Goal: Find specific page/section: Find specific page/section

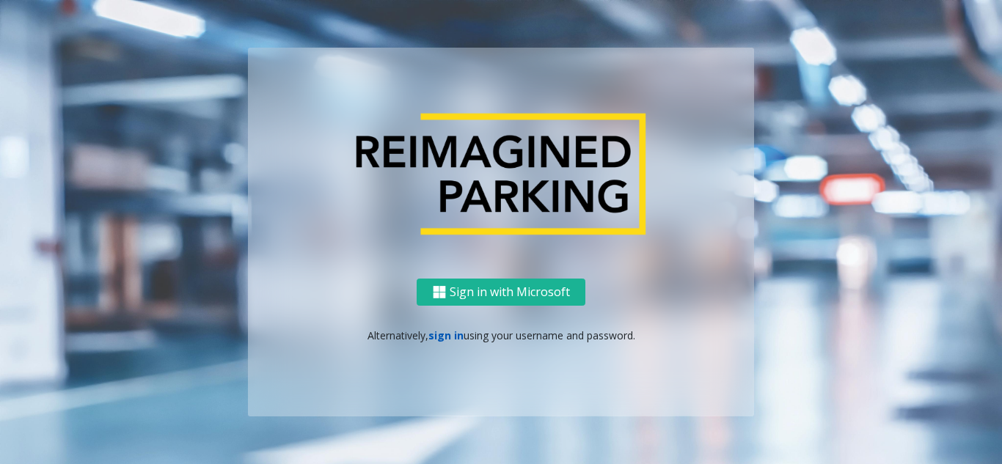
click at [447, 337] on link "sign in" at bounding box center [445, 336] width 35 height 14
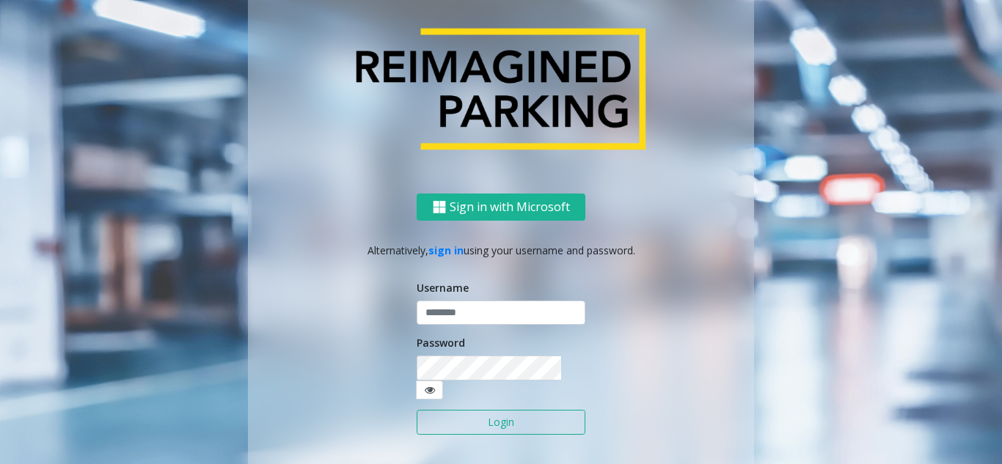
click at [446, 335] on form "Username Password Login" at bounding box center [501, 365] width 169 height 170
click at [451, 325] on input "text" at bounding box center [501, 313] width 169 height 25
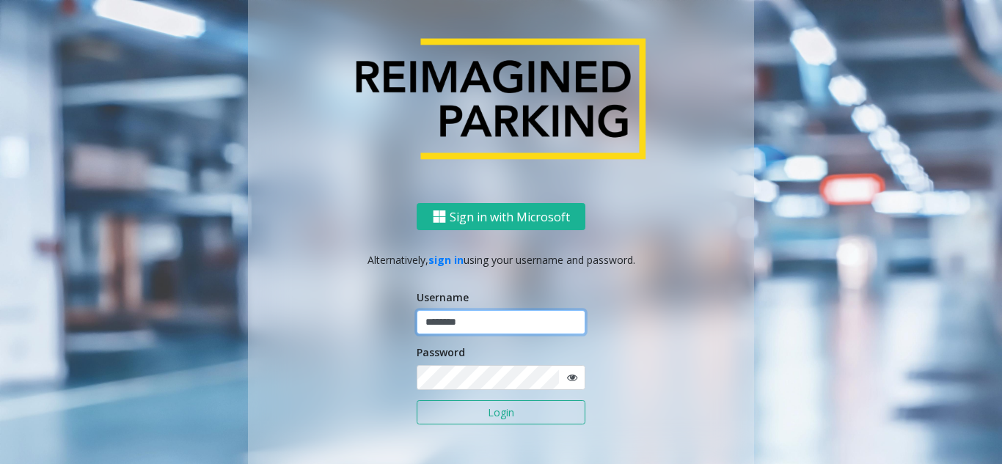
type input "********"
click at [571, 381] on span at bounding box center [571, 377] width 27 height 25
click at [570, 380] on icon at bounding box center [572, 378] width 10 height 10
click at [530, 404] on button "Login" at bounding box center [501, 413] width 169 height 25
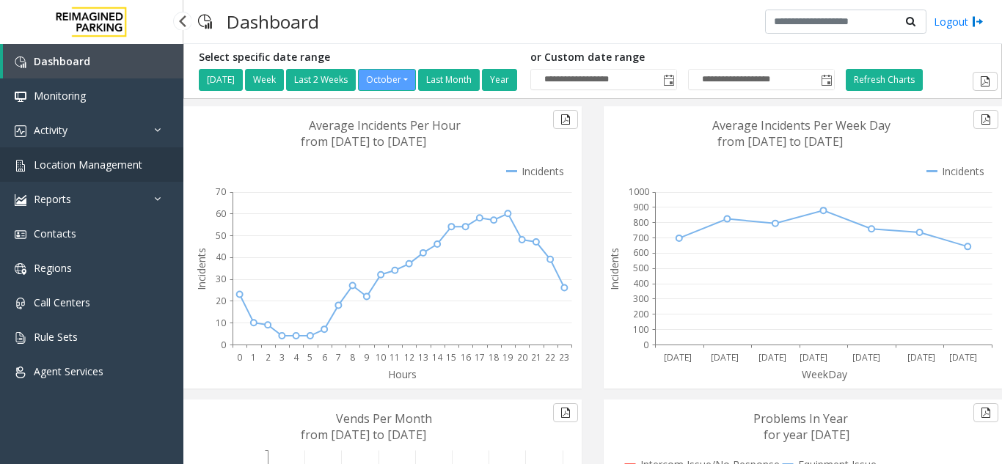
click at [101, 167] on span "Location Management" at bounding box center [88, 165] width 109 height 14
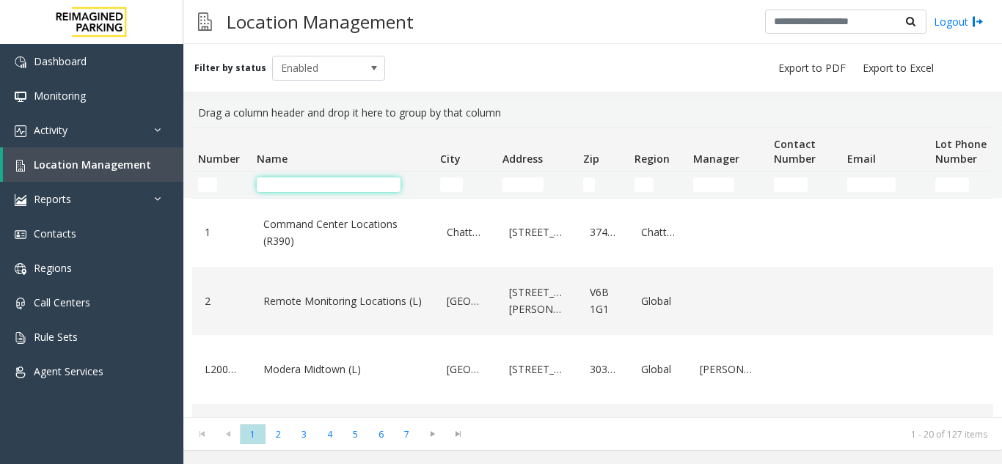
click at [334, 187] on input "Name Filter" at bounding box center [329, 185] width 144 height 15
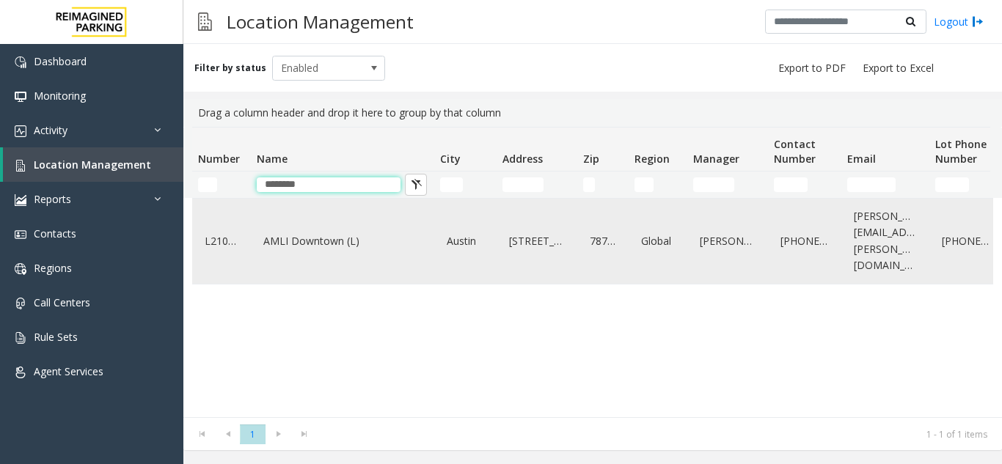
type input "********"
click at [330, 230] on link "AMLI Downtown (L)" at bounding box center [343, 241] width 166 height 23
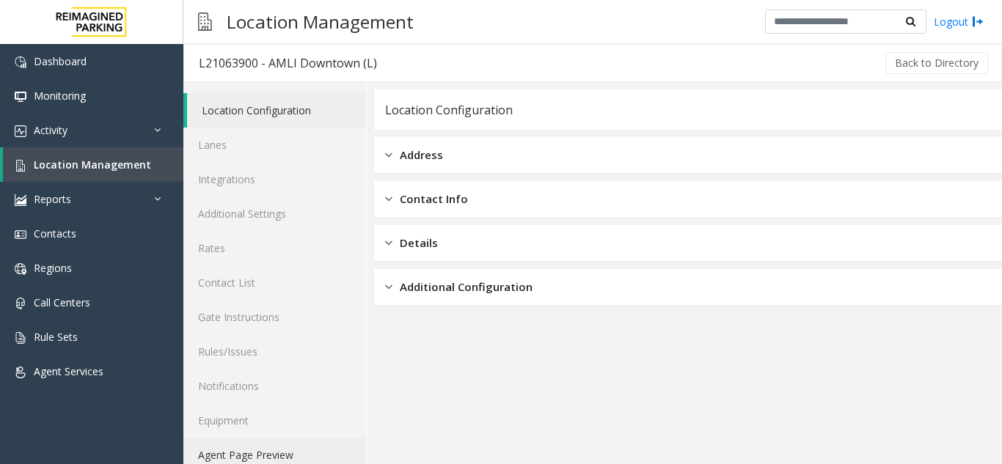
click at [290, 450] on link "Agent Page Preview" at bounding box center [274, 455] width 183 height 34
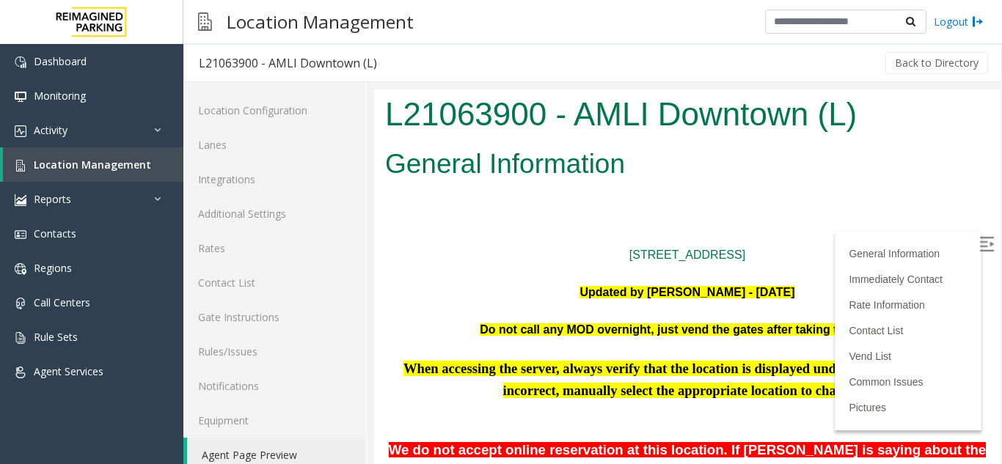
click at [979, 248] on img at bounding box center [986, 244] width 15 height 15
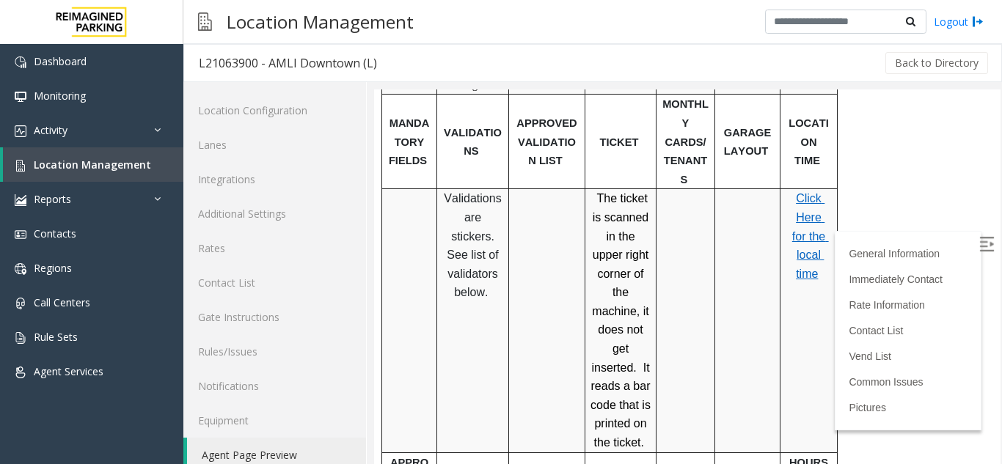
scroll to position [1100, 0]
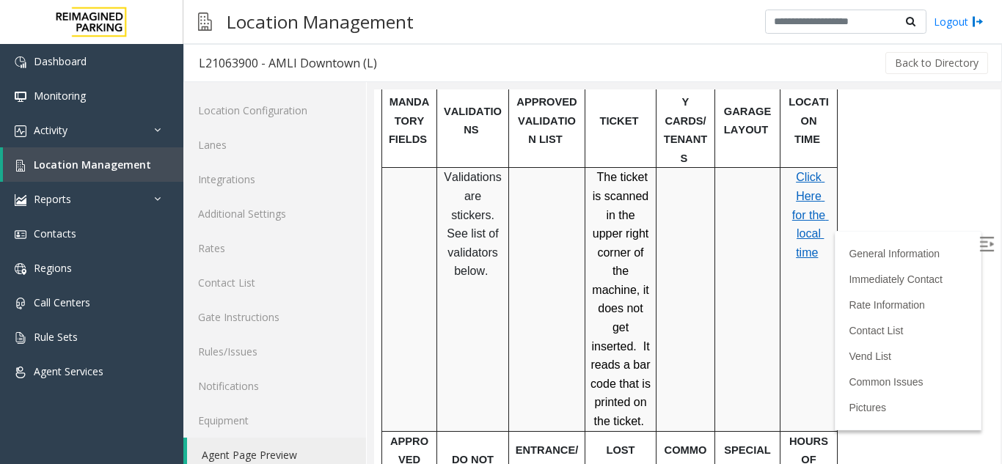
click at [806, 194] on span "Click Here for the local time" at bounding box center [810, 214] width 37 height 87
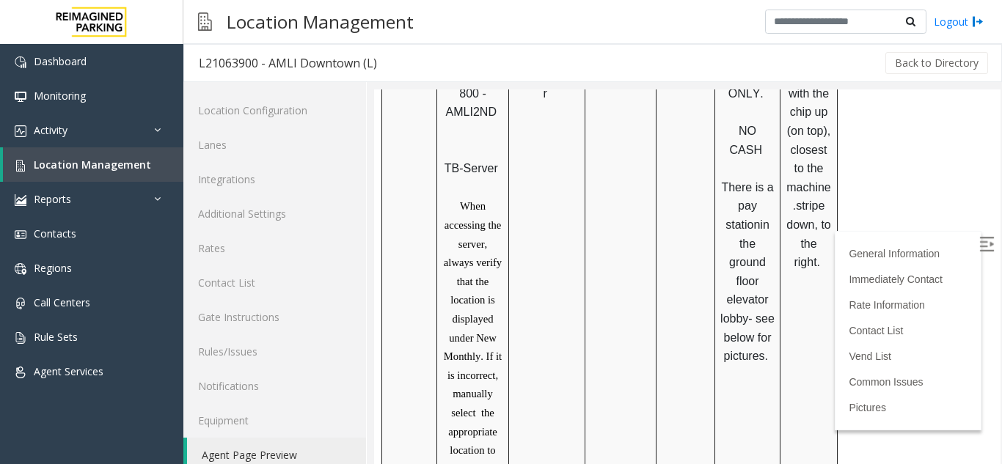
scroll to position [514, 0]
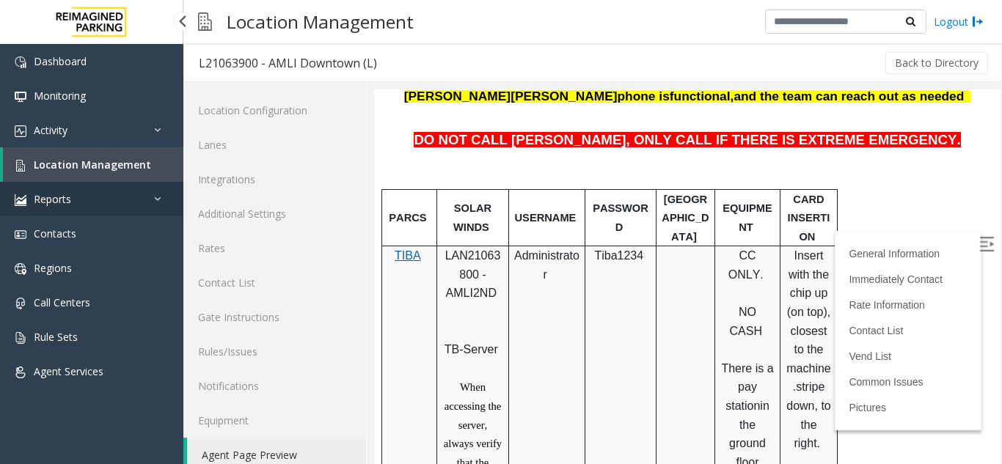
click at [103, 182] on link "Reports" at bounding box center [91, 199] width 183 height 34
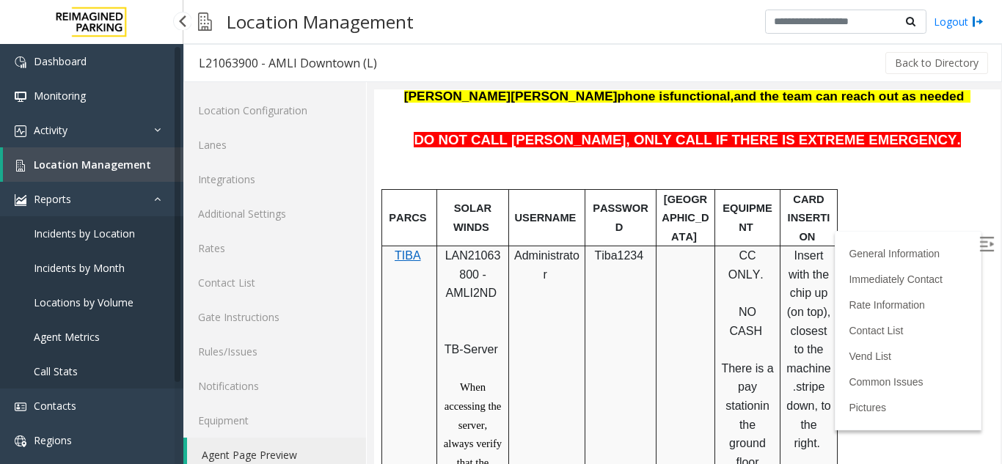
click at [100, 170] on span "Location Management" at bounding box center [92, 165] width 117 height 14
